Goal: Find specific page/section: Find specific page/section

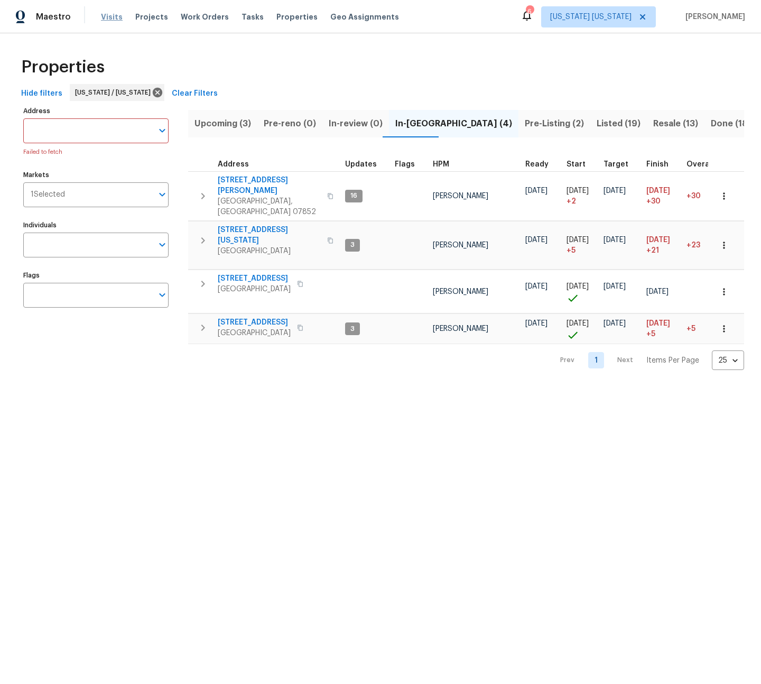
click at [101, 16] on span "Visits" at bounding box center [112, 17] width 22 height 11
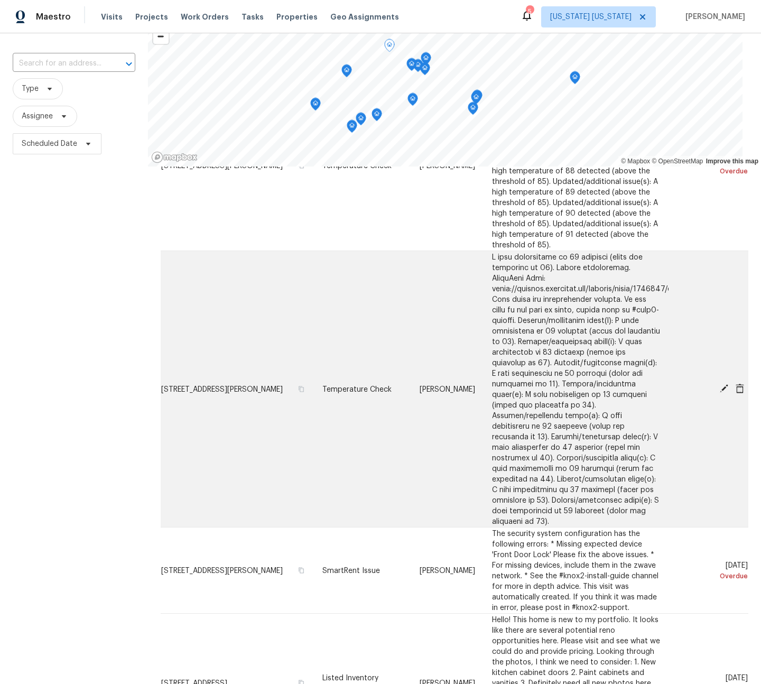
scroll to position [95, 0]
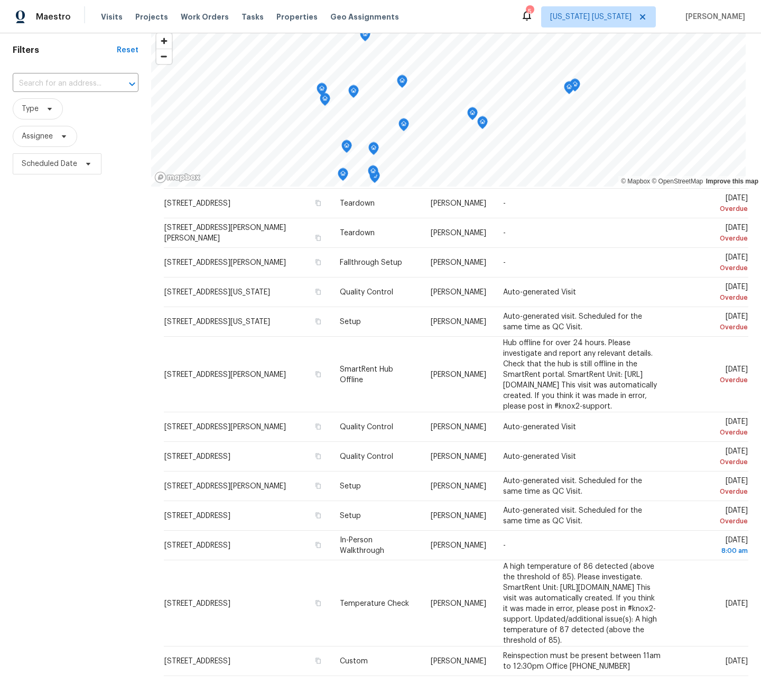
scroll to position [0, 0]
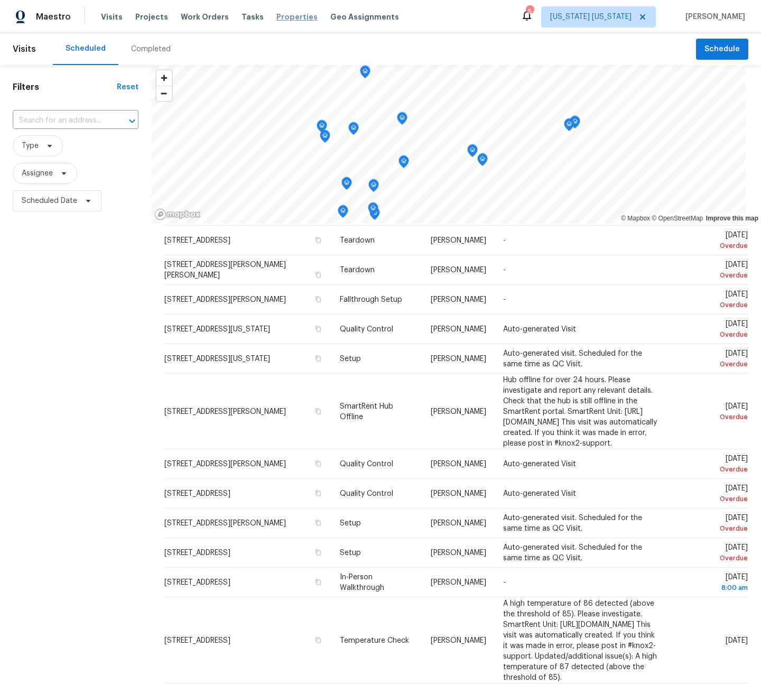
click at [284, 22] on div "Visits Projects Work Orders Tasks Properties Geo Assignments" at bounding box center [256, 16] width 311 height 21
click at [284, 18] on span "Properties" at bounding box center [296, 17] width 41 height 11
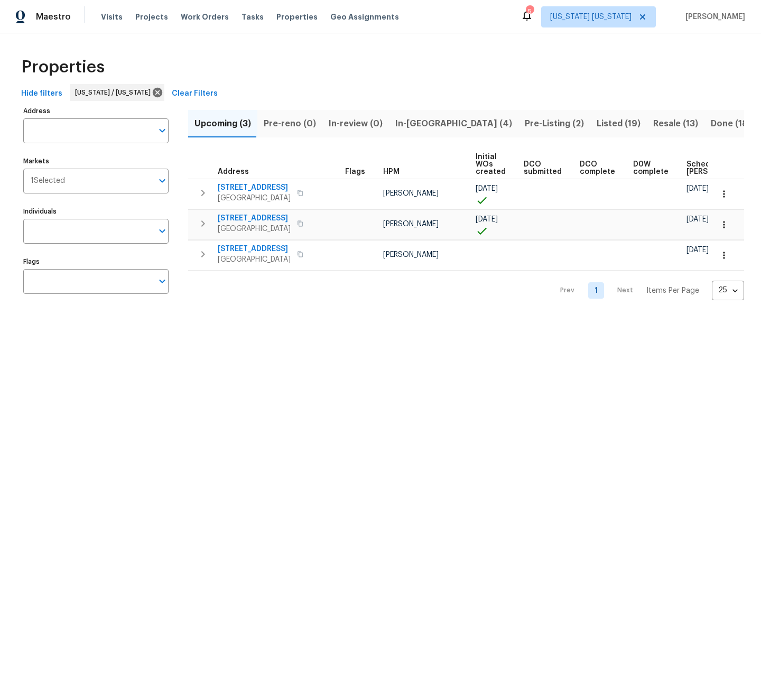
click at [399, 126] on span "In-[GEOGRAPHIC_DATA] (4)" at bounding box center [453, 123] width 117 height 15
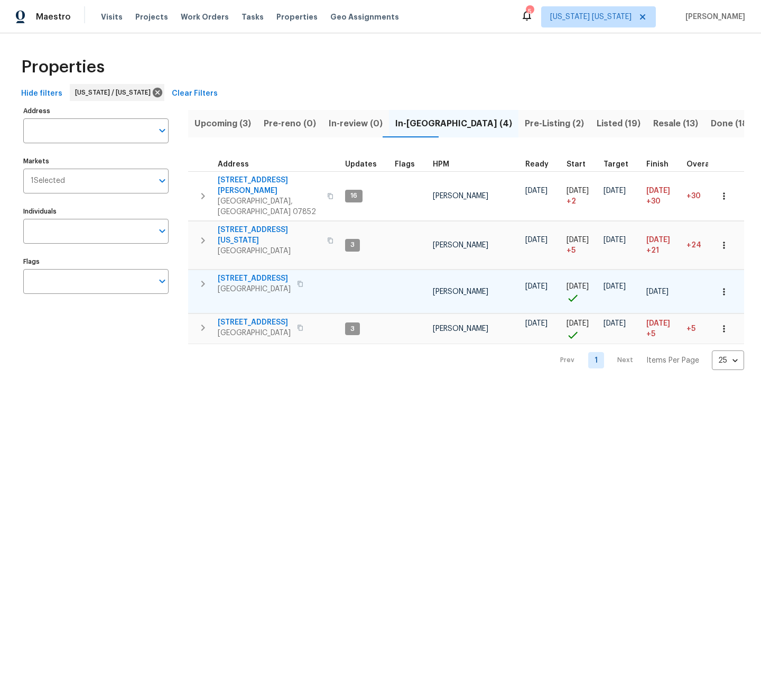
click at [719, 286] on icon "button" at bounding box center [724, 291] width 11 height 11
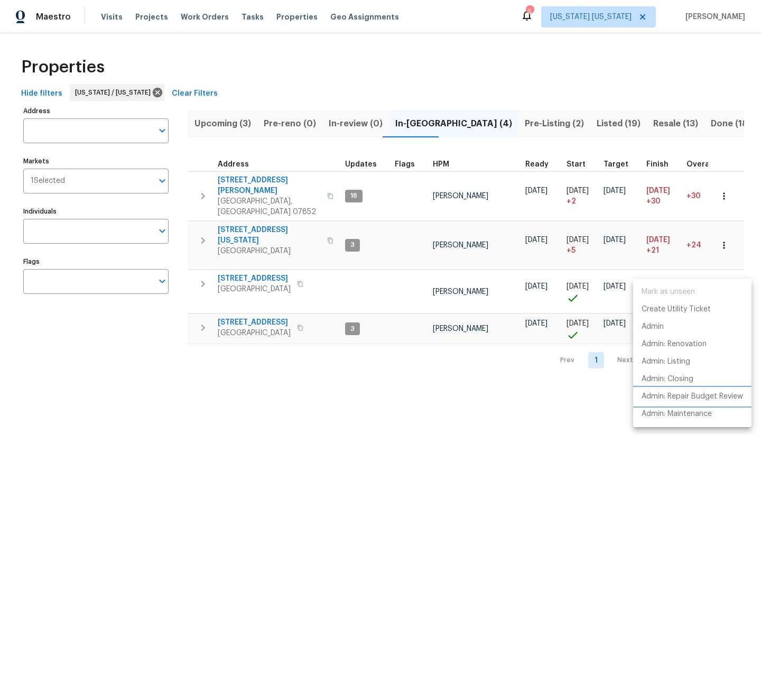
click at [707, 395] on p "Admin: Repair Budget Review" at bounding box center [691, 396] width 101 height 11
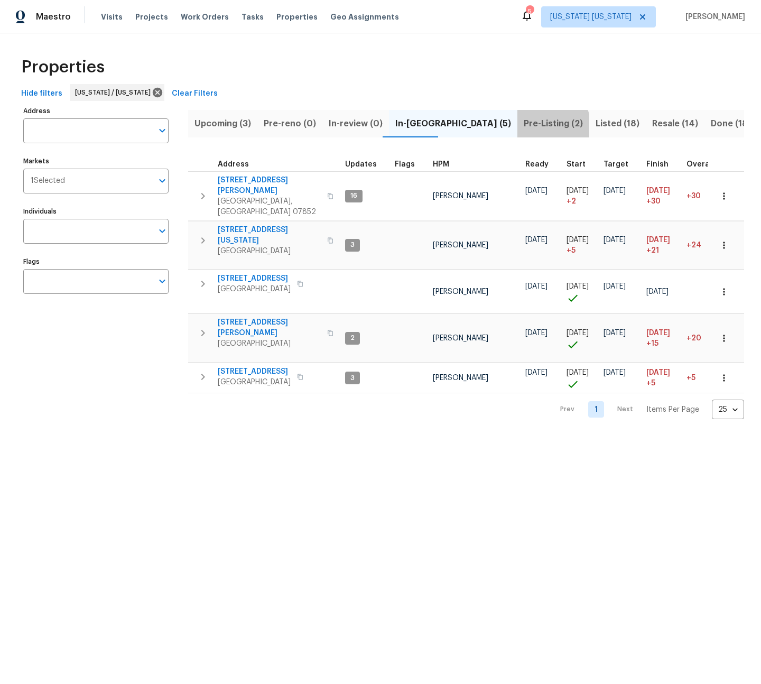
click at [524, 126] on span "Pre-Listing (2)" at bounding box center [553, 123] width 59 height 15
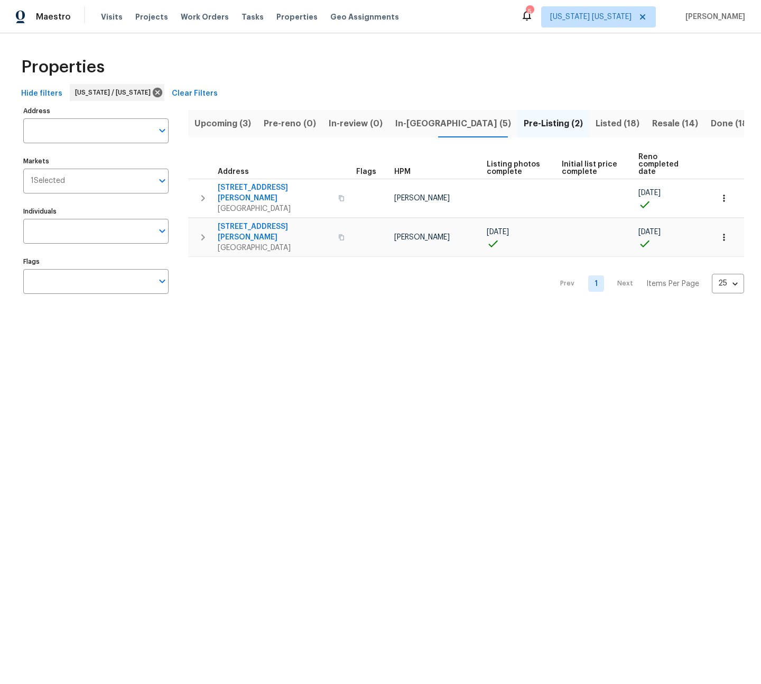
click at [359, 128] on span "In-review (0)" at bounding box center [356, 123] width 54 height 15
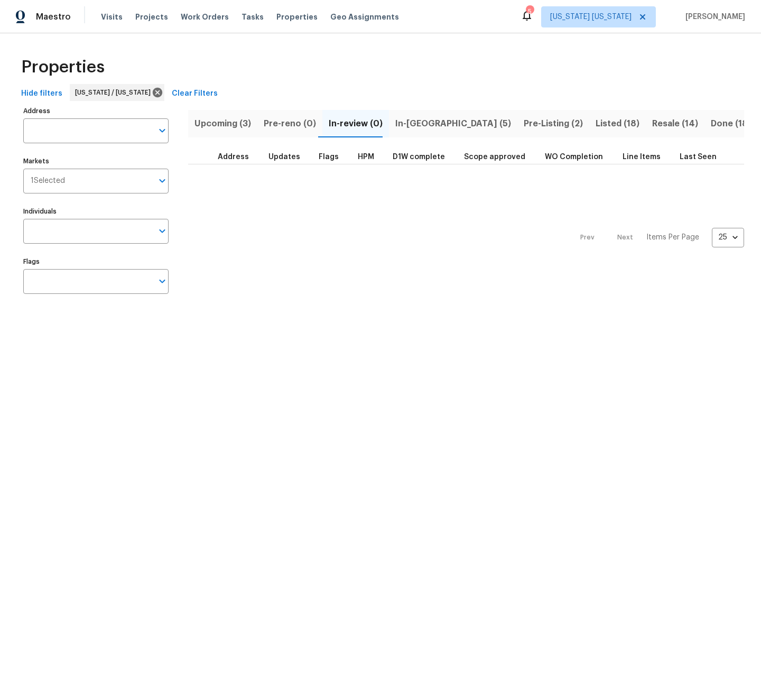
click at [417, 130] on span "In-reno (5)" at bounding box center [453, 123] width 116 height 15
